Goal: Download file/media

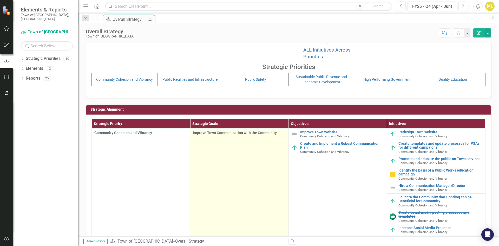
scroll to position [33, 0]
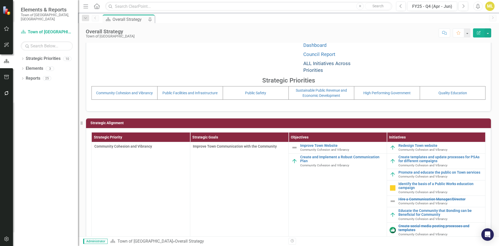
click at [321, 64] on link "ALL Initiatives Across Priorities" at bounding box center [326, 67] width 47 height 13
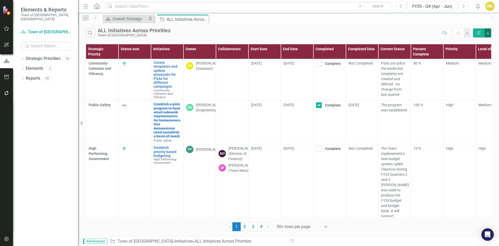
click at [488, 32] on button "button" at bounding box center [487, 32] width 7 height 9
click at [471, 62] on link "Excel Export to Excel" at bounding box center [470, 63] width 41 height 10
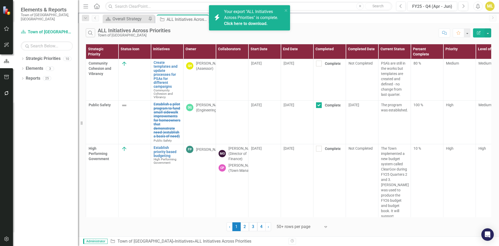
click at [256, 26] on link "Click here to download." at bounding box center [246, 23] width 44 height 5
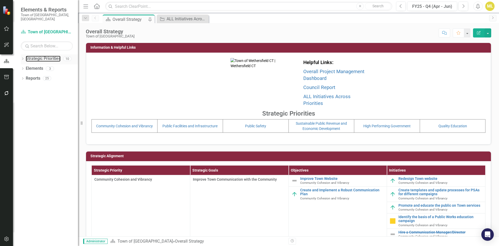
click at [25, 54] on div "Dropdown Strategic Priorities 10" at bounding box center [49, 59] width 57 height 10
click at [23, 58] on icon "Dropdown" at bounding box center [23, 59] width 4 height 3
click at [26, 67] on icon "Dropdown" at bounding box center [25, 68] width 4 height 3
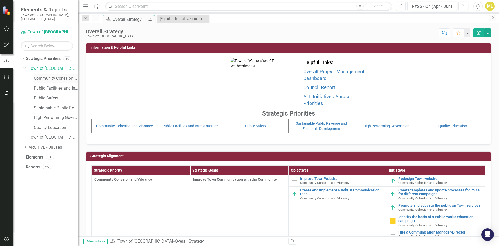
click at [44, 75] on link "Community Cohesion and Vibrancy" at bounding box center [56, 78] width 44 height 6
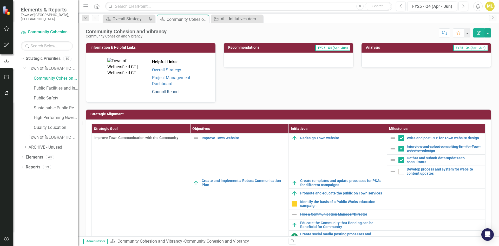
click at [162, 92] on link "Council Report" at bounding box center [165, 91] width 27 height 5
